Goal: Information Seeking & Learning: Learn about a topic

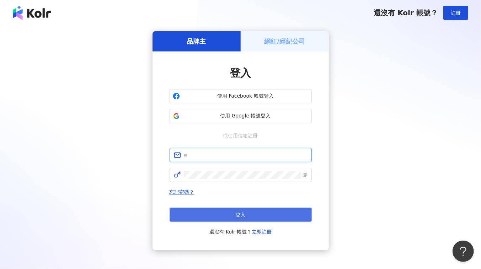
type input "**********"
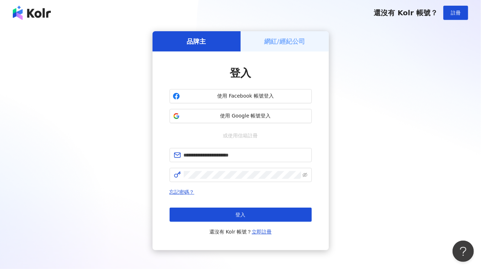
click at [250, 212] on button "登入" at bounding box center [240, 215] width 142 height 14
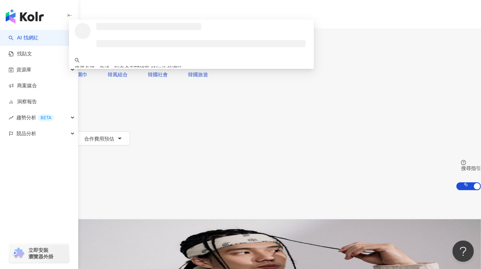
type input "*"
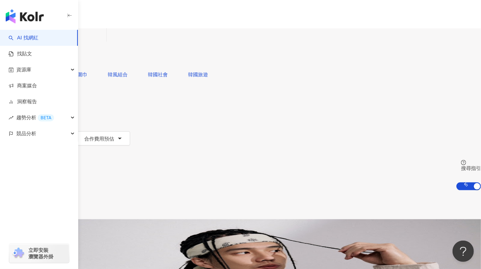
paste input "**********"
type input "**********"
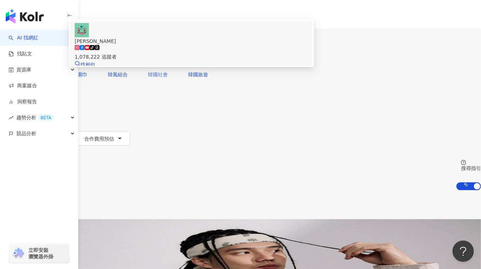
click at [220, 45] on span "Nini Xie" at bounding box center [191, 41] width 233 height 8
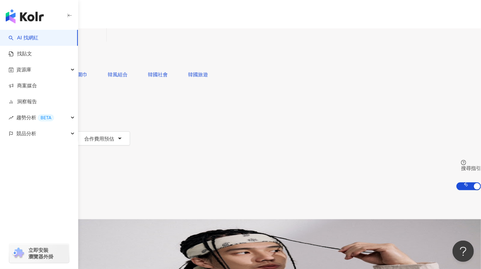
paste input "**********"
type input "**********"
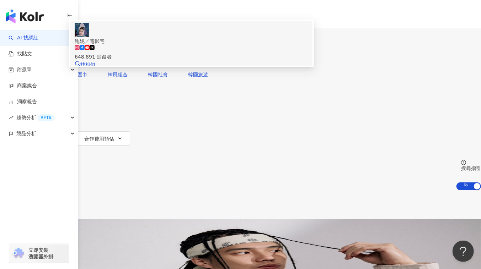
click at [240, 61] on div "648,891 追蹤者" at bounding box center [191, 53] width 233 height 16
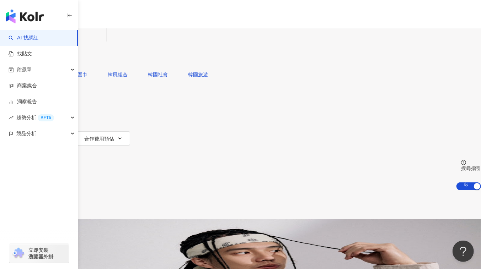
paste input "**********"
type input "**********"
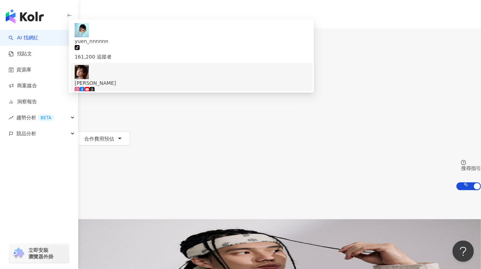
click at [208, 95] on div "1,964,204 追蹤者" at bounding box center [191, 99] width 233 height 8
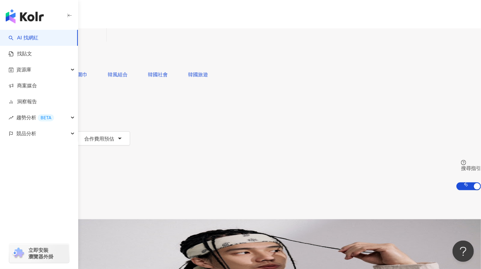
paste input "**********"
type input "**********"
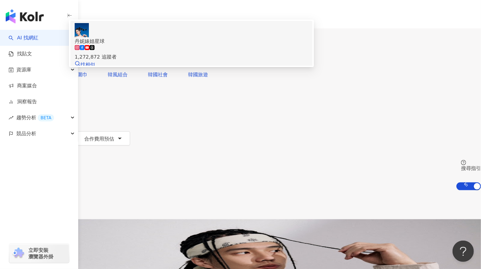
click at [233, 61] on div "1,272,872 追蹤者" at bounding box center [191, 53] width 233 height 16
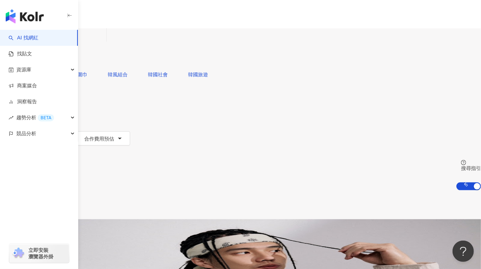
click at [103, 42] on input "search" at bounding box center [75, 35] width 58 height 14
paste input "**********"
type input "**********"
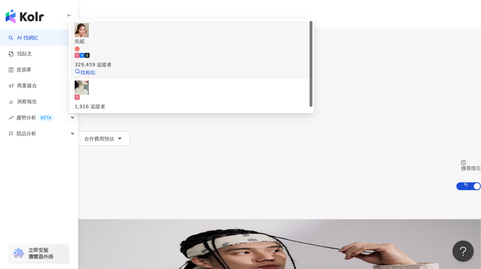
click at [235, 52] on span "佑妮" at bounding box center [191, 44] width 233 height 15
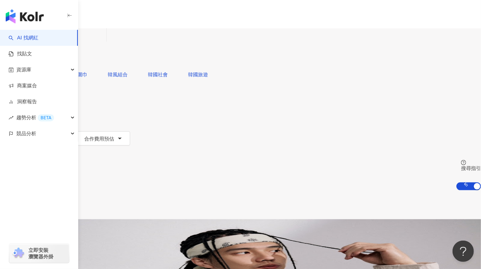
click at [103, 42] on input "search" at bounding box center [75, 35] width 58 height 14
paste input "**********"
type input "**********"
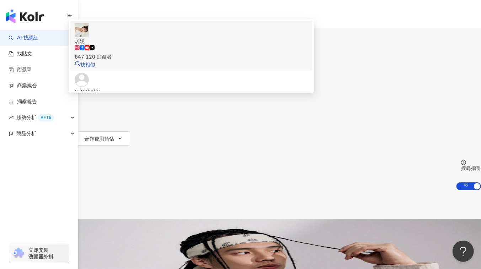
click at [200, 45] on span "居妮" at bounding box center [191, 41] width 233 height 8
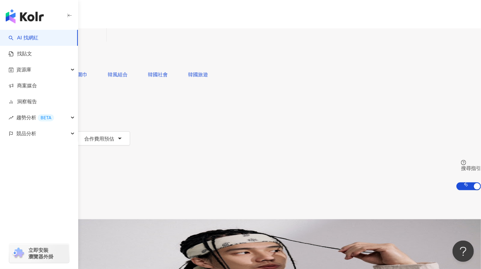
paste input "**********"
type input "**********"
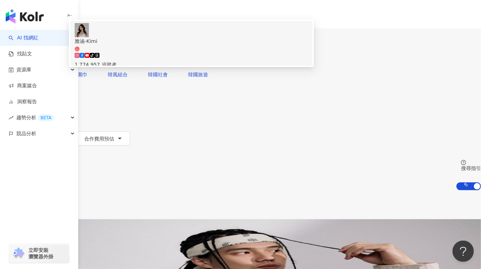
click at [237, 52] on span "雅涵-Kimi" at bounding box center [191, 44] width 233 height 15
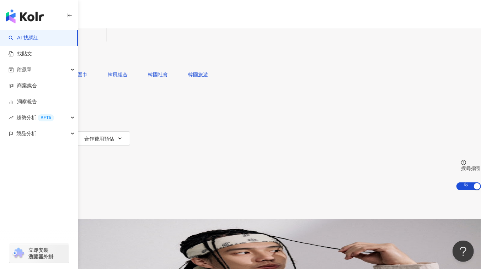
click at [103, 38] on input "search" at bounding box center [75, 35] width 58 height 14
paste input "**********"
type input "**********"
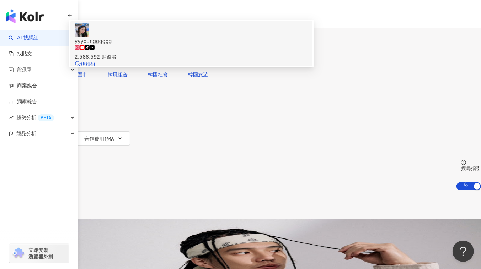
click at [213, 61] on div "2,588,592 追蹤者" at bounding box center [191, 57] width 233 height 8
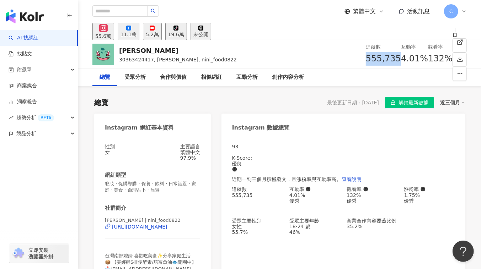
drag, startPoint x: 290, startPoint y: 58, endPoint x: 314, endPoint y: 58, distance: 23.8
click at [366, 58] on div "555,735" at bounding box center [383, 59] width 35 height 14
copy span "555,735"
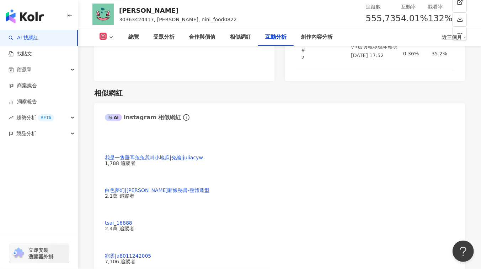
scroll to position [1357, 0]
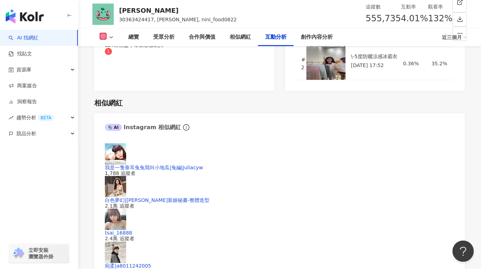
drag, startPoint x: 110, startPoint y: 130, endPoint x: 132, endPoint y: 132, distance: 22.5
copy div "22,287"
drag, startPoint x: 98, startPoint y: 107, endPoint x: 129, endPoint y: 107, distance: 31.6
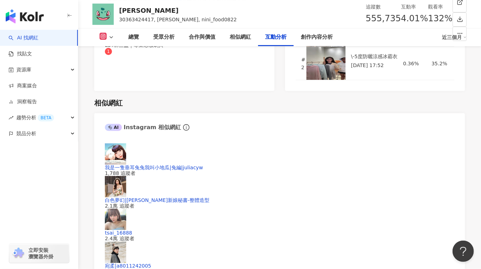
copy div "4.01%"
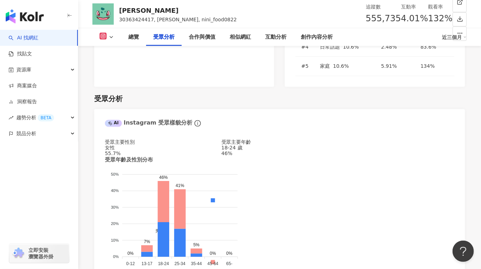
scroll to position [614, 0]
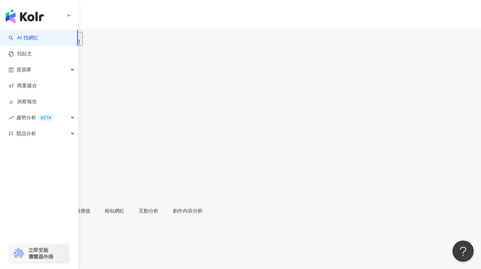
drag, startPoint x: 287, startPoint y: 58, endPoint x: 312, endPoint y: 59, distance: 24.6
click at [312, 90] on div "181,613" at bounding box center [240, 97] width 481 height 14
copy span "181,613"
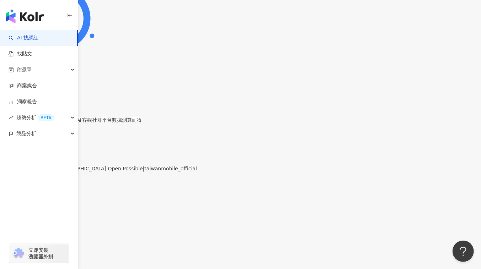
scroll to position [1389, 0]
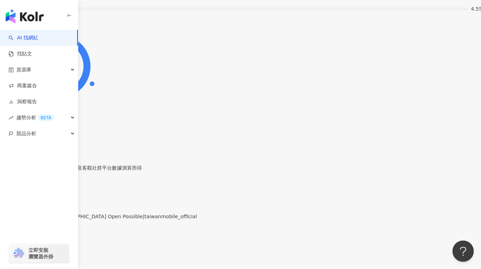
drag, startPoint x: 103, startPoint y: 131, endPoint x: 134, endPoint y: 134, distance: 31.8
copy div "8,623"
drag, startPoint x: 104, startPoint y: 103, endPoint x: 130, endPoint y: 105, distance: 26.4
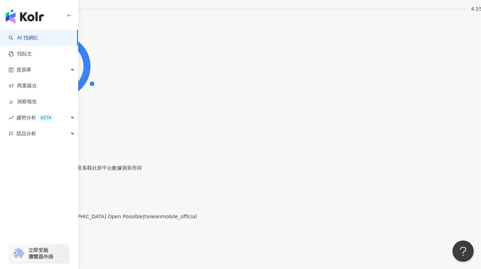
copy div "4.75%"
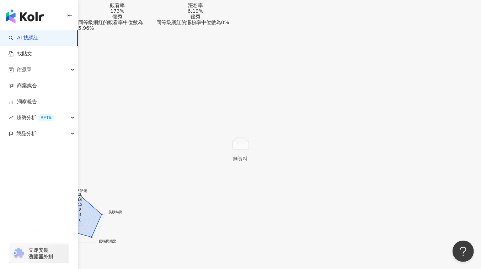
scroll to position [614, 0]
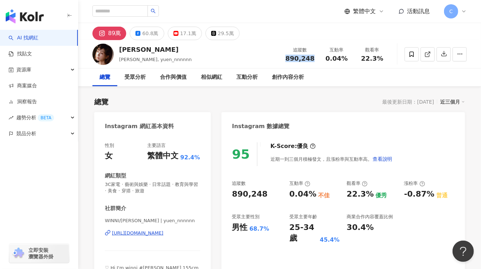
drag, startPoint x: 287, startPoint y: 60, endPoint x: 315, endPoint y: 60, distance: 28.4
click at [315, 60] on div "追蹤數 890,248" at bounding box center [300, 54] width 38 height 15
copy span "890,248"
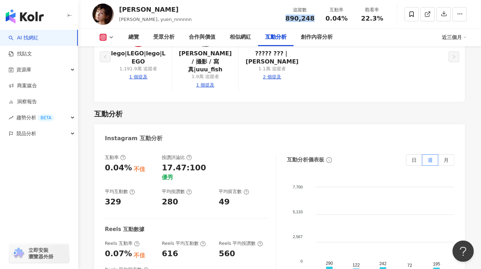
scroll to position [1389, 0]
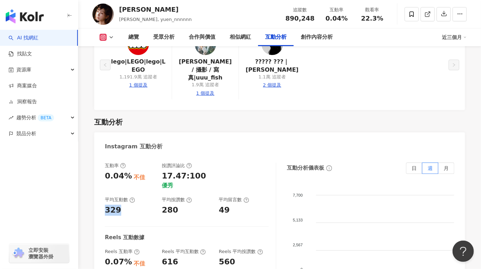
drag, startPoint x: 106, startPoint y: 150, endPoint x: 125, endPoint y: 151, distance: 18.9
click at [125, 205] on div "329" at bounding box center [130, 210] width 50 height 11
copy div "329"
drag, startPoint x: 104, startPoint y: 115, endPoint x: 126, endPoint y: 115, distance: 22.4
click at [126, 156] on div "互動率 0.04% 不佳 按讚評論比 17.47:100 優秀 平均互動數 329 平均按讚數 280 平均留言數 49 Reels 互動數據 Reels 互…" at bounding box center [279, 236] width 371 height 160
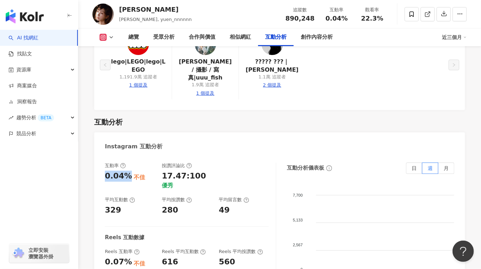
copy div "0.04%"
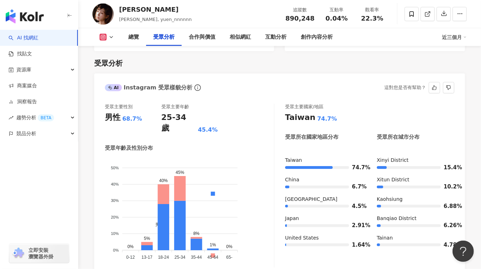
scroll to position [614, 0]
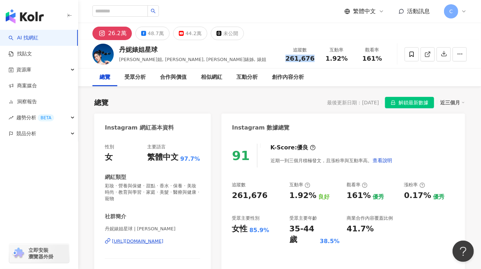
drag, startPoint x: 289, startPoint y: 59, endPoint x: 312, endPoint y: 60, distance: 23.1
click at [312, 60] on span "261,676" at bounding box center [299, 58] width 29 height 7
copy span "261,676"
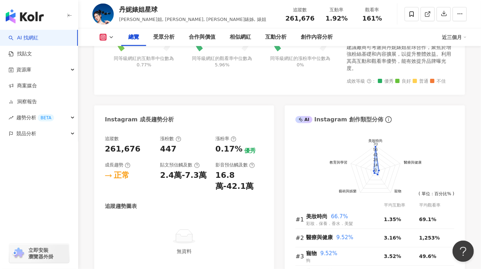
click at [260, 126] on div "Instagram 成長趨勢分析" at bounding box center [184, 117] width 180 height 23
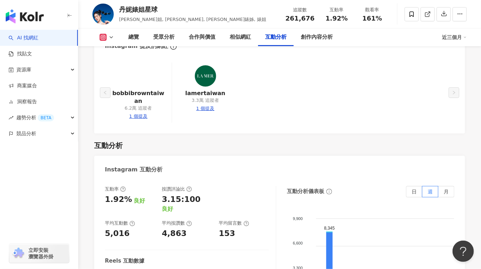
scroll to position [1389, 0]
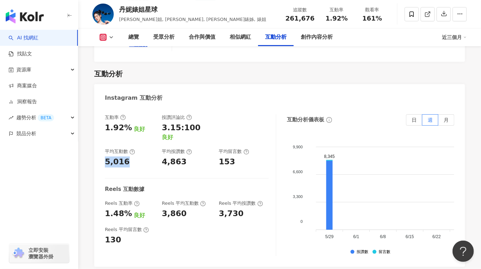
drag, startPoint x: 102, startPoint y: 117, endPoint x: 129, endPoint y: 116, distance: 27.4
click at [129, 116] on div "互動率 1.92% 良好 按讚評論比 3.15:100 良好 平均互動數 5,016 平均按讚數 4,863 平均留言數 153 Reels 互動數據 Ree…" at bounding box center [279, 187] width 371 height 160
copy div "5,016"
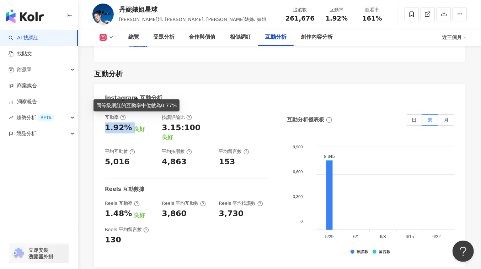
drag, startPoint x: 106, startPoint y: 87, endPoint x: 130, endPoint y: 89, distance: 24.2
click at [130, 123] on div "1.92% 良好" at bounding box center [130, 128] width 50 height 11
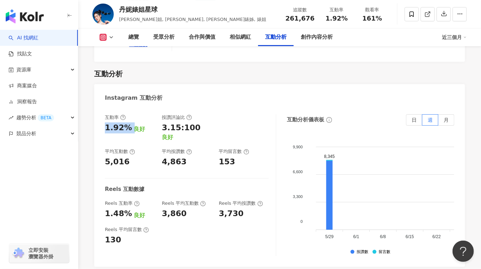
copy div "1.92%"
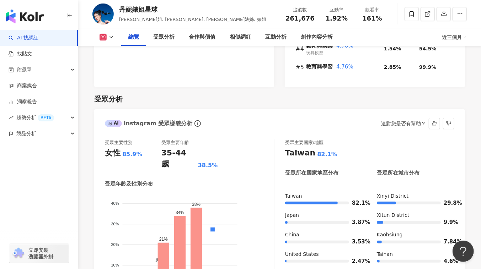
scroll to position [646, 0]
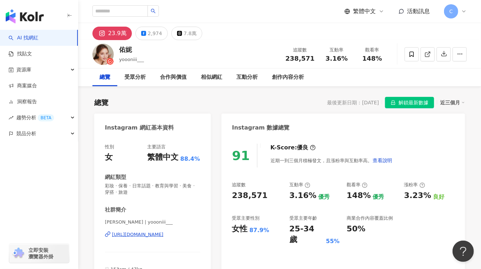
click at [292, 57] on span "238,571" at bounding box center [299, 58] width 29 height 7
click at [292, 58] on span "238,571" at bounding box center [299, 58] width 29 height 7
copy span "238,571"
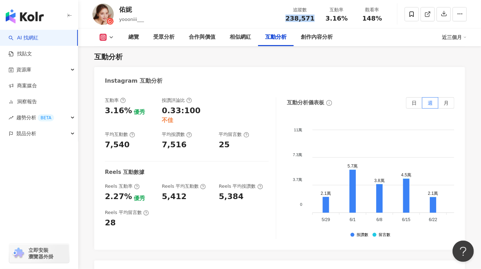
scroll to position [1421, 0]
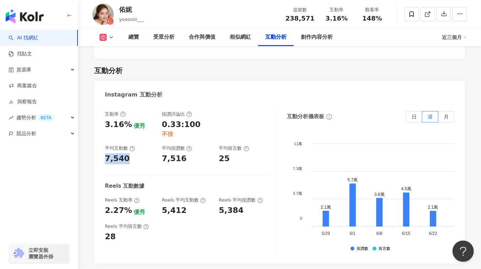
drag, startPoint x: 100, startPoint y: 118, endPoint x: 136, endPoint y: 119, distance: 35.9
click at [136, 119] on div "互動率 3.16% 優秀 按讚評論比 0.33:100 不佳 平均互動數 7,540 平均按讚數 7,516 平均留言數 25 Reels 互動數據 Reel…" at bounding box center [279, 184] width 371 height 160
copy div "7,540"
drag, startPoint x: 104, startPoint y: 94, endPoint x: 127, endPoint y: 94, distance: 23.1
click at [127, 104] on div "互動率 3.16% 優秀 按讚評論比 0.33:100 不佳 平均互動數 7,540 平均按讚數 7,516 平均留言數 25 Reels 互動數據 Reel…" at bounding box center [279, 184] width 371 height 160
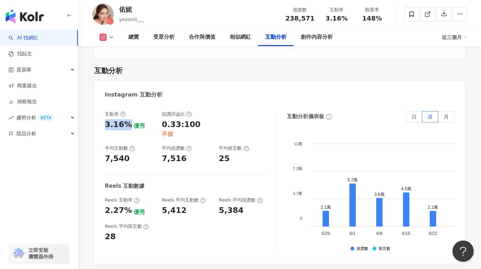
copy div "3.16%"
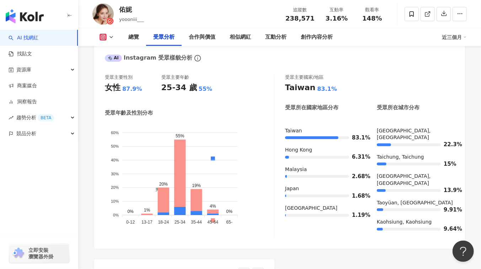
scroll to position [646, 0]
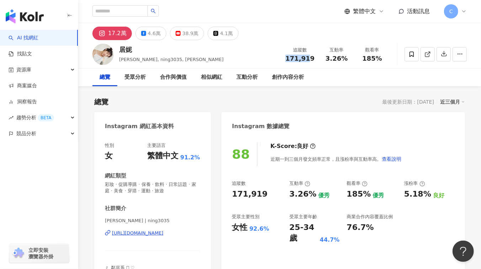
drag, startPoint x: 311, startPoint y: 55, endPoint x: 315, endPoint y: 55, distance: 4.3
click at [315, 55] on div "追蹤數 171,919" at bounding box center [300, 54] width 38 height 15
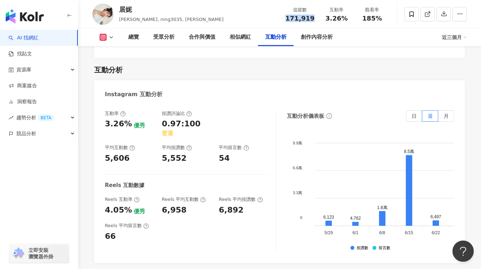
scroll to position [1486, 0]
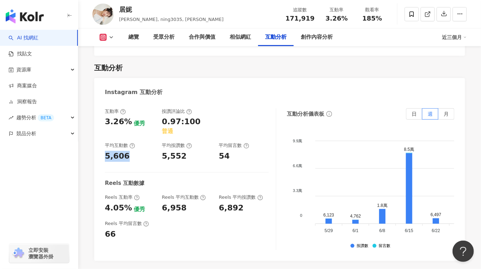
drag, startPoint x: 102, startPoint y: 76, endPoint x: 139, endPoint y: 75, distance: 37.0
click at [138, 101] on div "互動率 3.26% 優秀 按讚評論比 0.97:100 普通 平均互動數 5,606 平均按讚數 5,552 平均留言數 54 Reels 互動數據 Reel…" at bounding box center [279, 181] width 371 height 160
copy div "5,606"
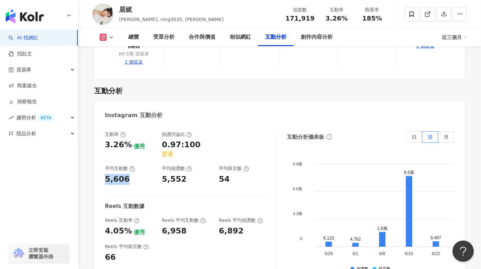
scroll to position [1453, 0]
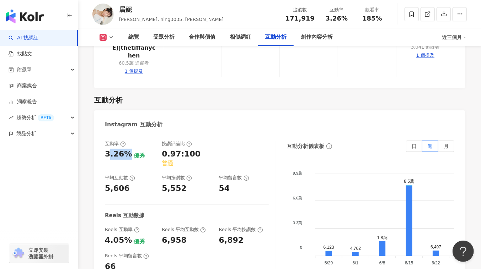
drag, startPoint x: 108, startPoint y: 84, endPoint x: 126, endPoint y: 84, distance: 18.1
click at [126, 149] on div "3.26%" at bounding box center [118, 154] width 27 height 11
drag, startPoint x: 100, startPoint y: 85, endPoint x: 129, endPoint y: 84, distance: 28.8
click at [129, 134] on div "互動率 3.26% 優秀 按讚評論比 0.97:100 普通 平均互動數 5,606 平均按讚數 5,552 平均留言數 54 Reels 互動數據 Reel…" at bounding box center [279, 214] width 371 height 160
copy div "3.26%"
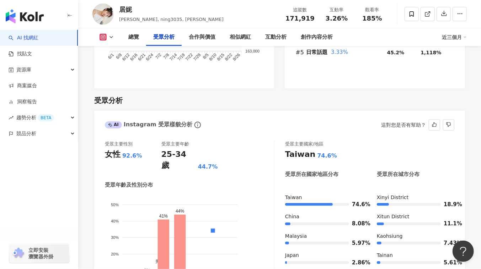
scroll to position [646, 0]
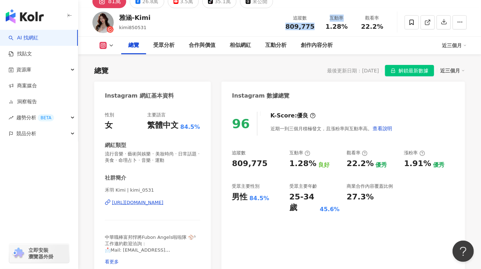
drag, startPoint x: 286, startPoint y: 25, endPoint x: 319, endPoint y: 26, distance: 33.1
click at [319, 26] on div "追蹤數 809,775 互動率 1.28% 觀看率 22.2%" at bounding box center [335, 22] width 109 height 21
click at [319, 26] on div "互動率 1.28%" at bounding box center [337, 22] width 36 height 15
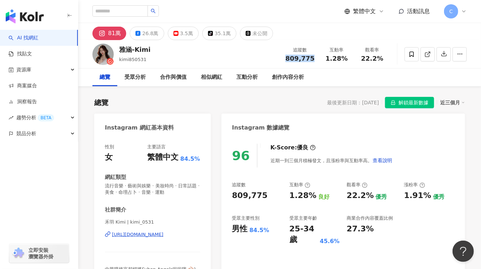
drag, startPoint x: 317, startPoint y: 57, endPoint x: 284, endPoint y: 58, distance: 33.8
click at [284, 58] on div "追蹤數 809,775" at bounding box center [300, 54] width 38 height 15
copy span "809,775"
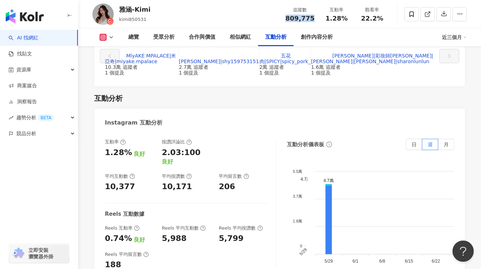
scroll to position [1421, 0]
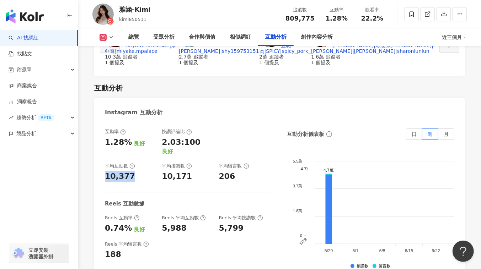
drag, startPoint x: 102, startPoint y: 96, endPoint x: 137, endPoint y: 96, distance: 35.5
click at [137, 122] on div "互動率 1.28% 良好 按讚評論比 2.03:100 良好 平均互動數 10,377 平均按讚數 10,171 平均留言數 206 Reels 互動數據 R…" at bounding box center [279, 202] width 371 height 160
copy div "10,377"
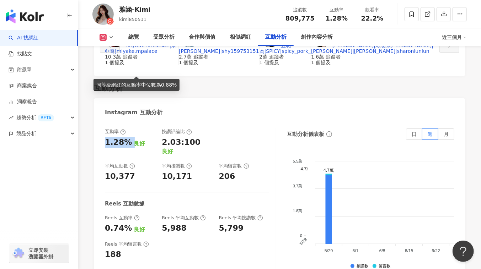
drag, startPoint x: 104, startPoint y: 67, endPoint x: 131, endPoint y: 67, distance: 27.7
click at [131, 122] on div "互動率 1.28% 良好 按讚評論比 2.03:100 良好 平均互動數 10,377 平均按讚數 10,171 平均留言數 206 Reels 互動數據 R…" at bounding box center [279, 202] width 371 height 160
copy div "1.28%"
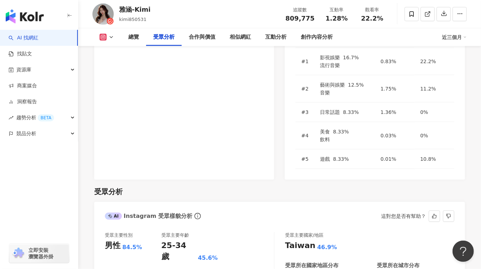
scroll to position [614, 0]
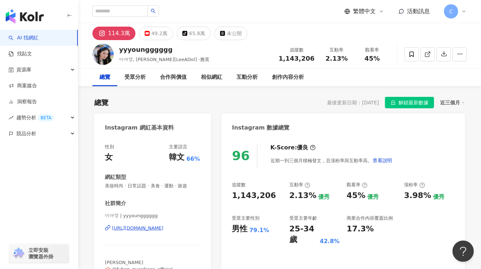
drag, startPoint x: 278, startPoint y: 58, endPoint x: 314, endPoint y: 58, distance: 36.2
click at [314, 58] on div "yyyoungggggg 이아영, 이아돌[LeeADol] -雅英 追蹤數 1,143,206 互動率 2.13% 觀看率 45%" at bounding box center [279, 54] width 403 height 28
copy span "1,143,206"
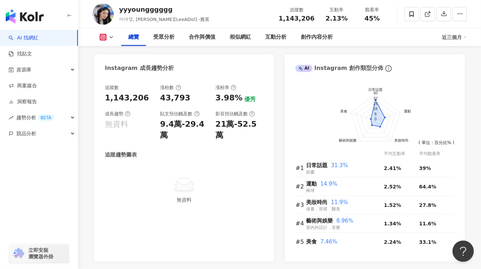
click at [98, 147] on div "追蹤數 1,143,206 漲粉數 43,793 漲粉率 3.98% 優秀 成長趨勢 無資料 貼文預估觸及數 9.4萬-29.4萬 影音預估觸及數 21萬-5…" at bounding box center [184, 169] width 180 height 185
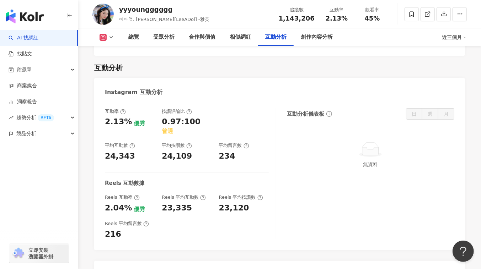
scroll to position [1389, 0]
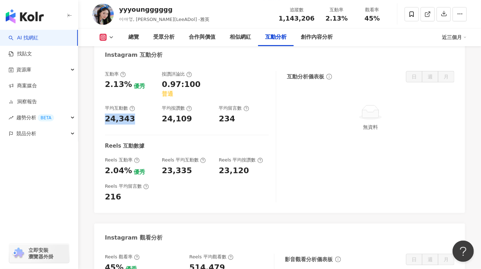
drag, startPoint x: 103, startPoint y: 95, endPoint x: 131, endPoint y: 93, distance: 28.2
click at [131, 93] on div "互動率 2.13% 優秀 按讚評論比 0.97:100 普通 平均互動數 24,343 平均按讚數 24,109 平均留言數 234 Reels 互動數據 R…" at bounding box center [279, 138] width 371 height 149
copy div "24,343"
drag, startPoint x: 105, startPoint y: 68, endPoint x: 128, endPoint y: 68, distance: 22.7
click at [128, 79] on div "2.13%" at bounding box center [118, 84] width 27 height 11
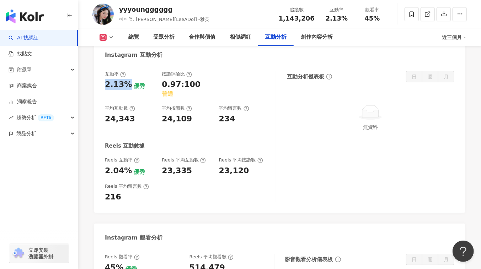
copy div "2.13%"
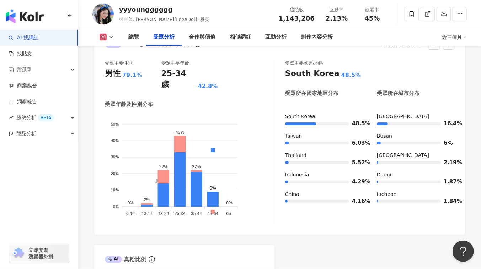
scroll to position [646, 0]
